Goal: Task Accomplishment & Management: Manage account settings

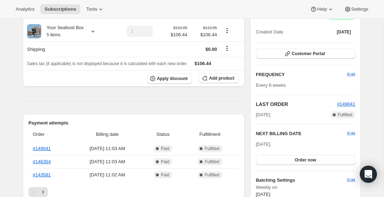
scroll to position [80, 0]
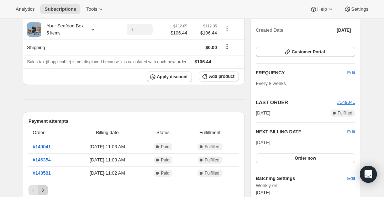
click at [43, 190] on icon "Next" at bounding box center [43, 190] width 7 height 7
click at [43, 189] on icon "Next" at bounding box center [43, 190] width 7 height 7
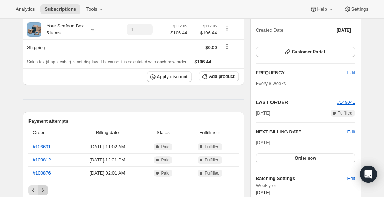
click at [43, 189] on icon "Next" at bounding box center [43, 190] width 7 height 7
drag, startPoint x: 43, startPoint y: 189, endPoint x: 73, endPoint y: 192, distance: 30.0
click at [46, 189] on div "Pagination" at bounding box center [43, 190] width 10 height 10
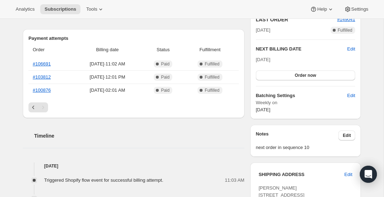
scroll to position [165, 0]
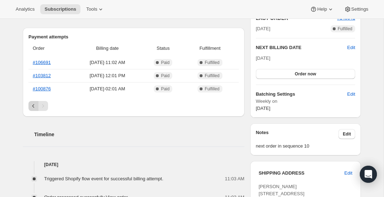
click at [33, 109] on icon "Previous" at bounding box center [33, 106] width 7 height 7
click at [34, 108] on icon "Previous" at bounding box center [33, 106] width 7 height 7
click at [34, 107] on icon "Previous" at bounding box center [33, 106] width 7 height 7
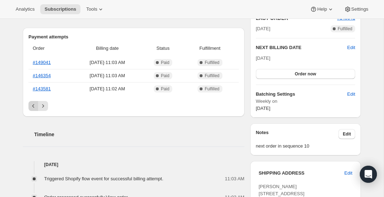
click at [34, 107] on div "Pagination" at bounding box center [33, 106] width 10 height 10
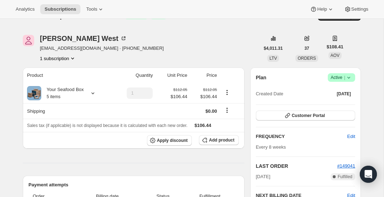
scroll to position [0, 0]
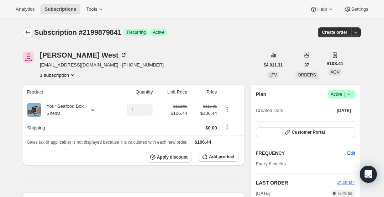
click at [25, 30] on icon "Subscriptions" at bounding box center [27, 32] width 7 height 7
